Goal: Task Accomplishment & Management: Use online tool/utility

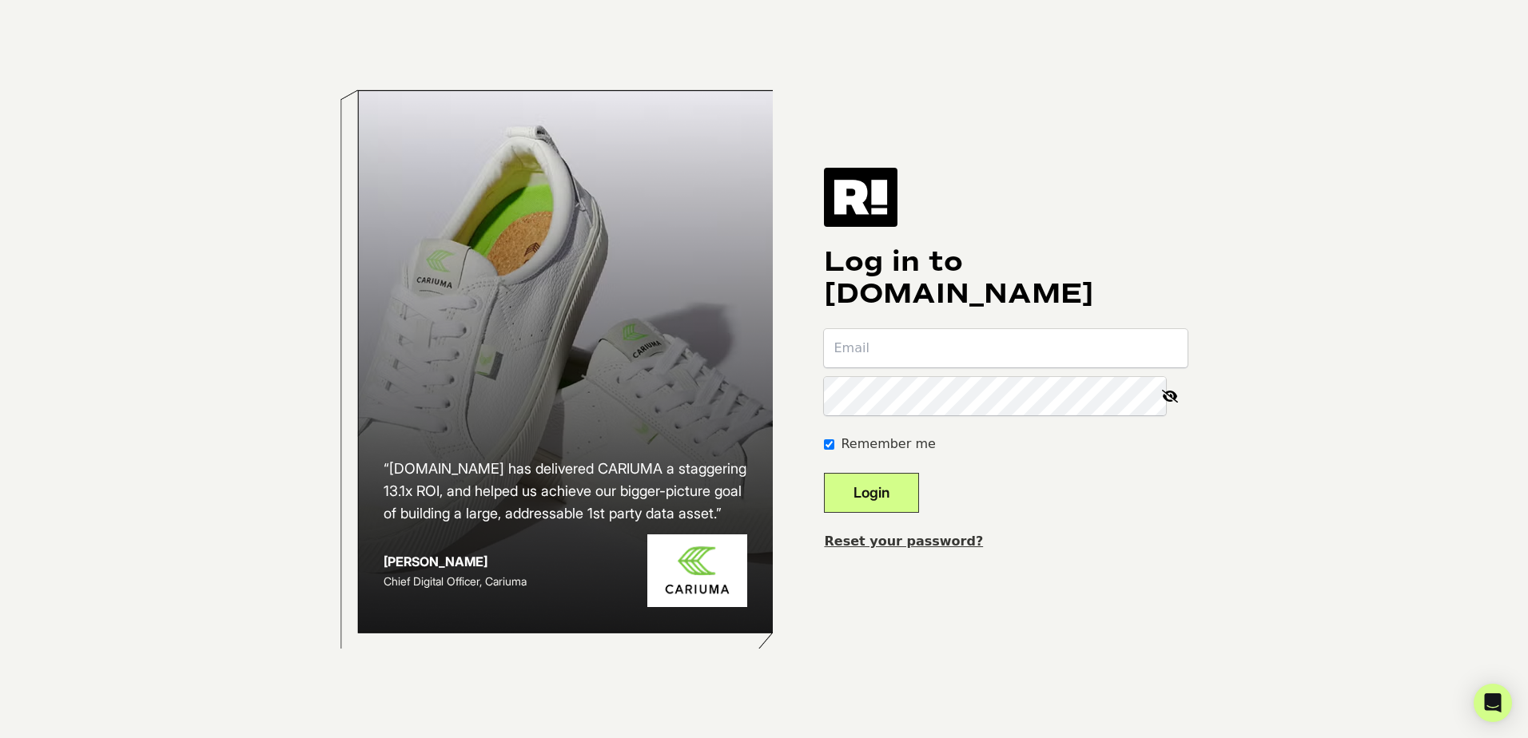
click at [1014, 349] on input "email" at bounding box center [1006, 348] width 364 height 38
type input "[EMAIL_ADDRESS][DOMAIN_NAME]"
click at [907, 487] on button "Login" at bounding box center [871, 493] width 95 height 40
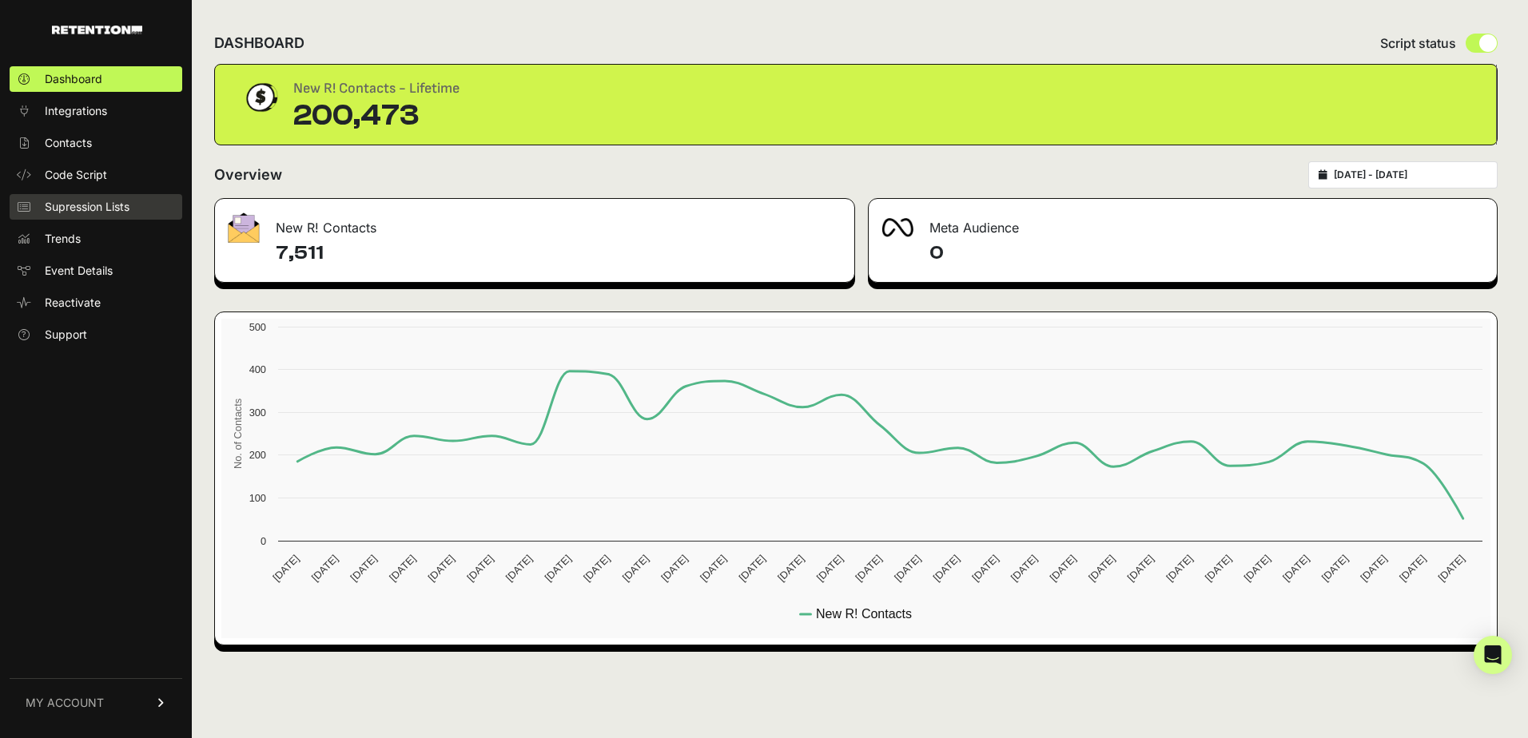
click at [129, 210] on span "Supression Lists" at bounding box center [87, 207] width 85 height 16
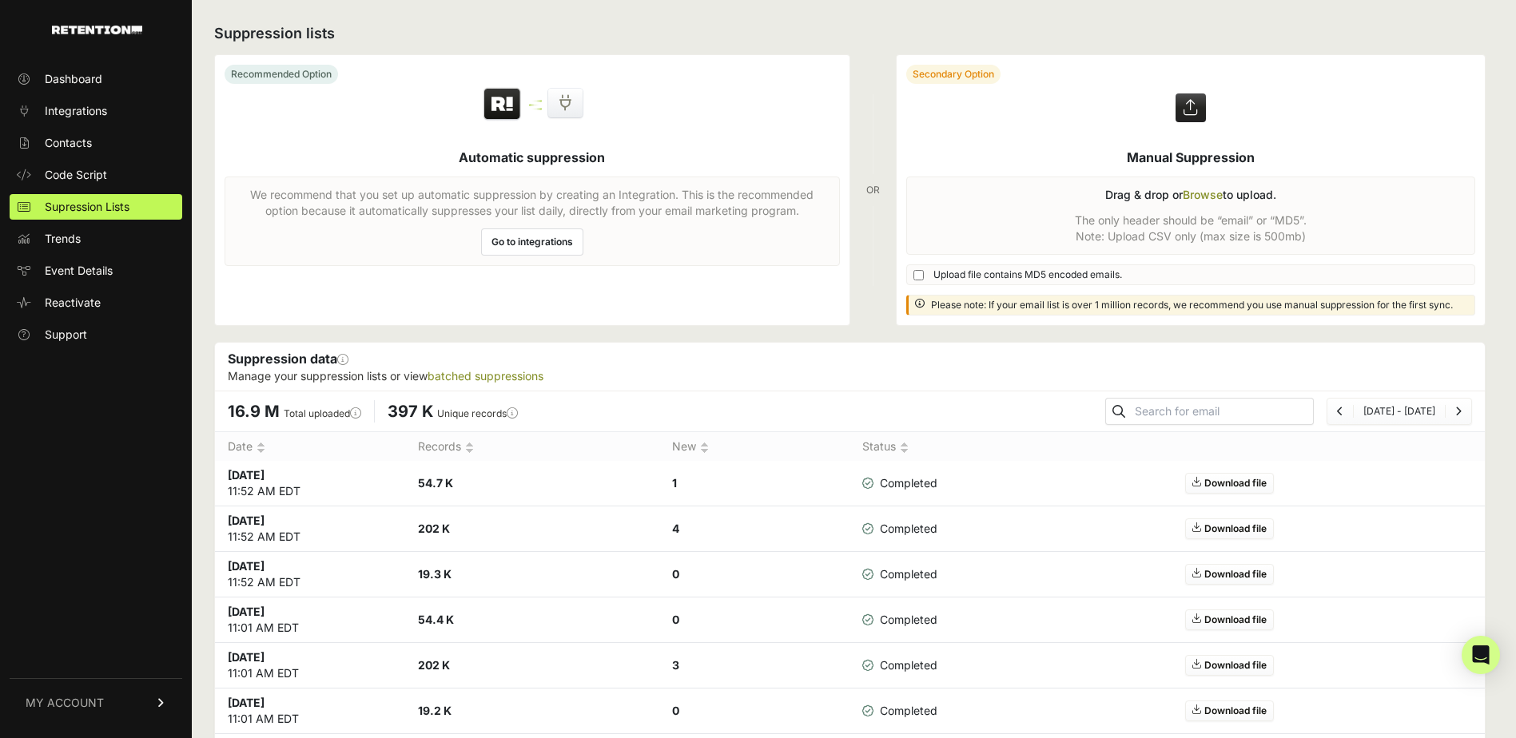
click at [1218, 194] on label at bounding box center [1191, 190] width 589 height 270
click at [0, 0] on input "file" at bounding box center [0, 0] width 0 height 0
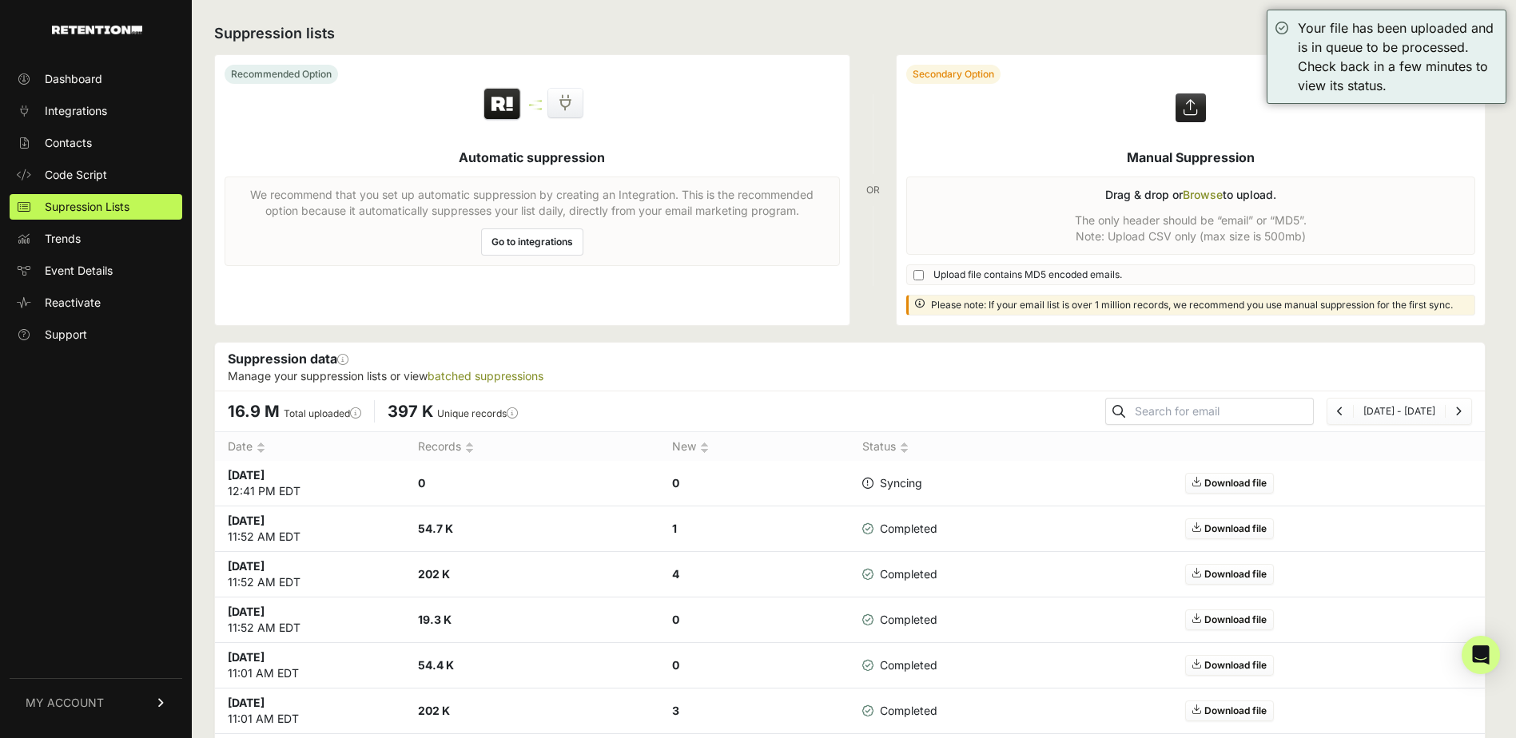
click at [1207, 197] on label at bounding box center [1191, 190] width 589 height 270
click at [0, 0] on input "file" at bounding box center [0, 0] width 0 height 0
click at [1222, 195] on label at bounding box center [1191, 190] width 589 height 270
click at [0, 0] on input "file" at bounding box center [0, 0] width 0 height 0
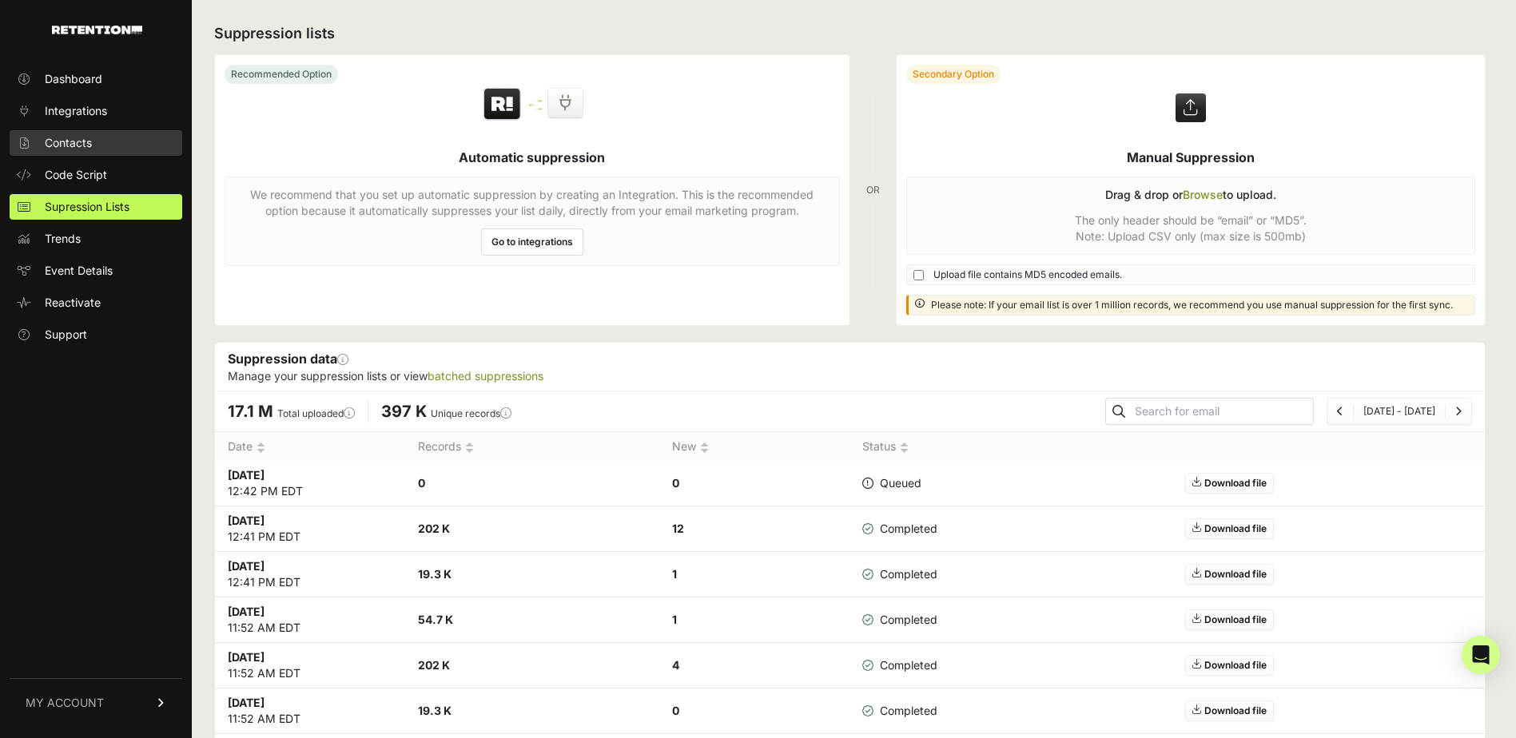
click at [132, 149] on link "Contacts" at bounding box center [96, 143] width 173 height 26
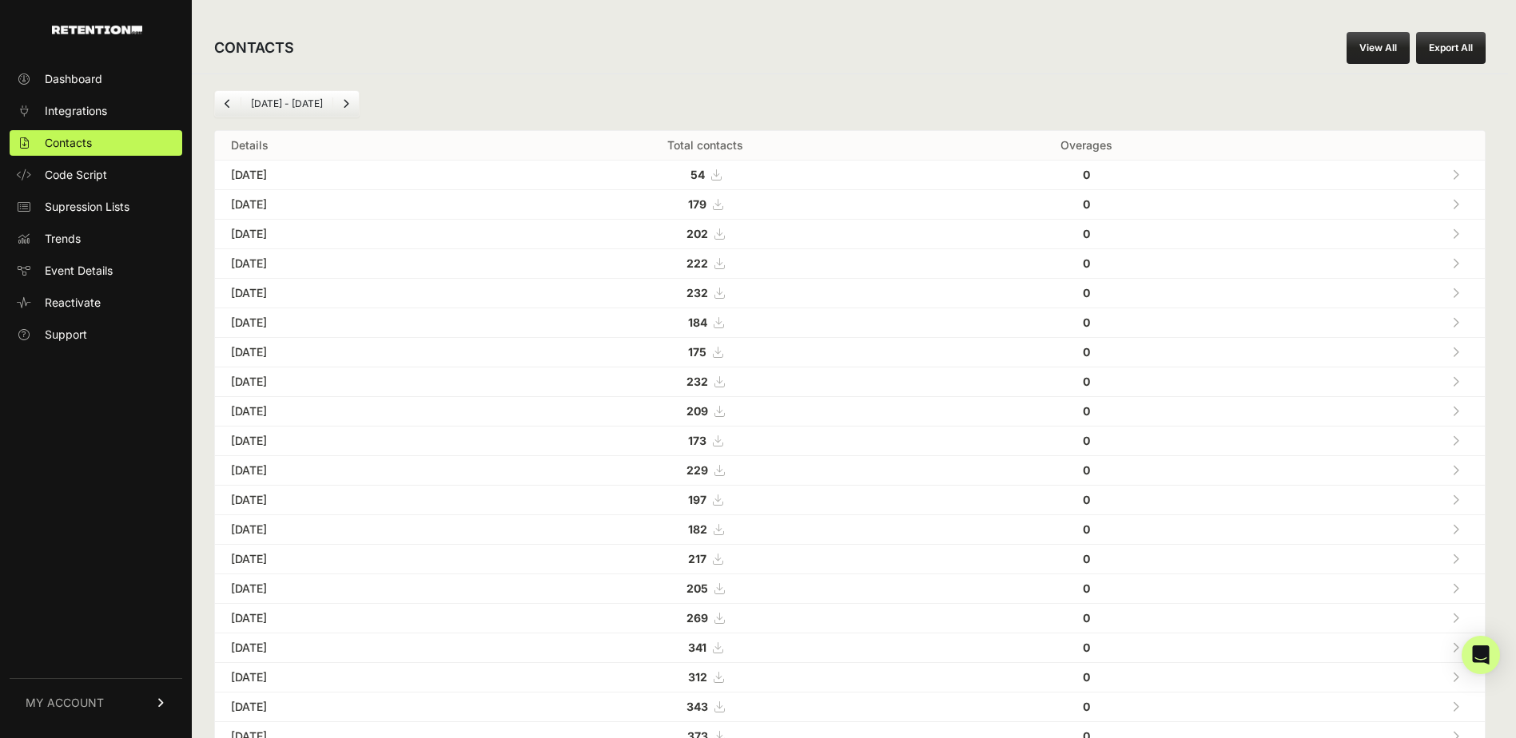
click at [1474, 51] on button "Export All" at bounding box center [1451, 48] width 70 height 32
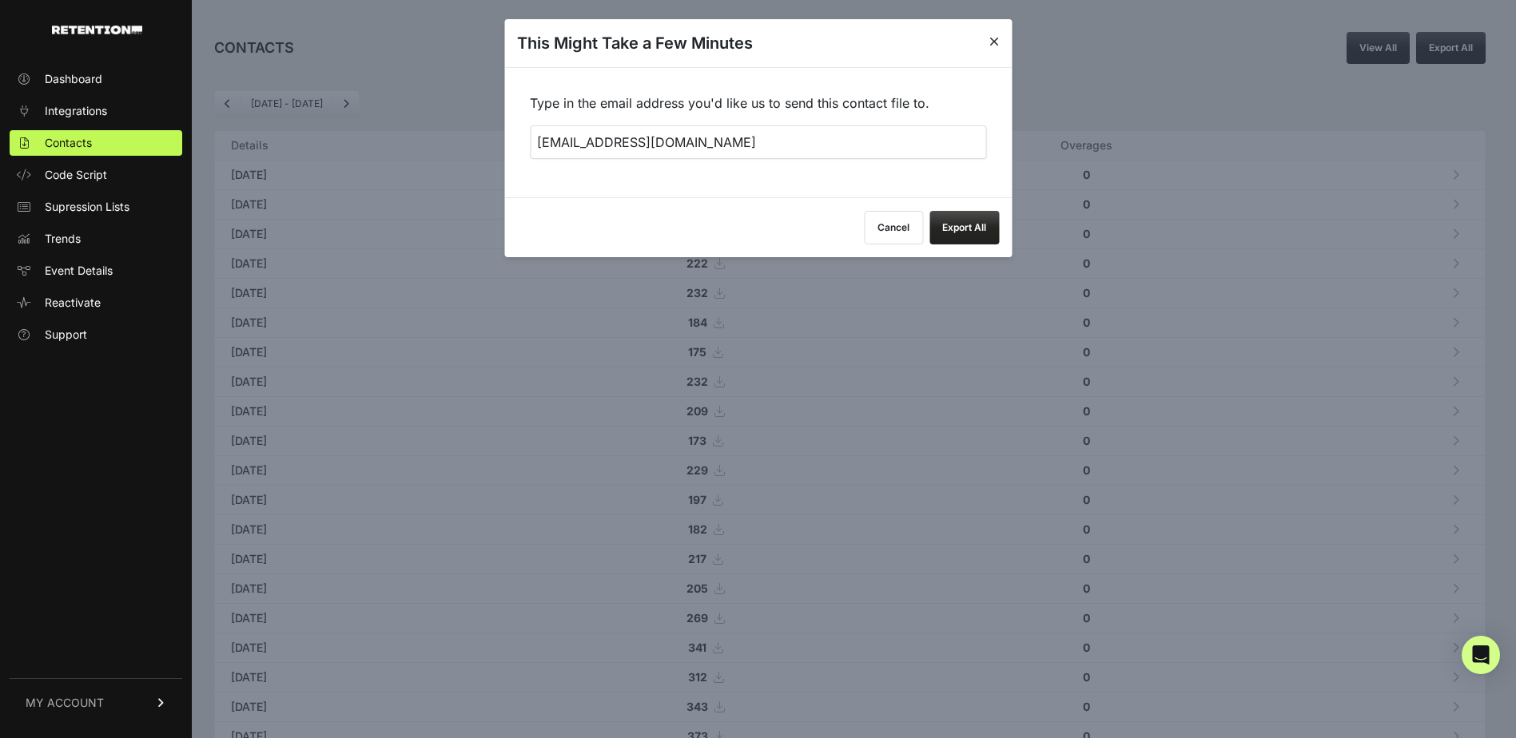
click at [953, 215] on button "Export All" at bounding box center [964, 228] width 70 height 34
